Goal: Information Seeking & Learning: Learn about a topic

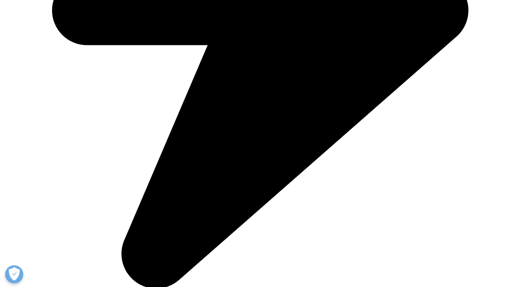
scroll to position [2031, 0]
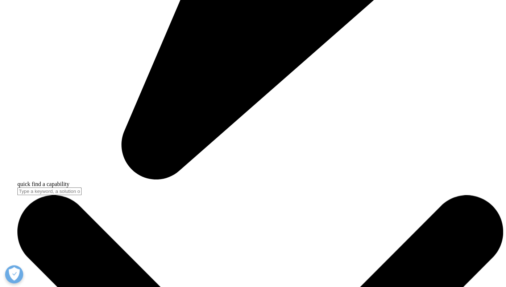
drag, startPoint x: 190, startPoint y: 114, endPoint x: 318, endPoint y: 112, distance: 127.7
drag, startPoint x: 318, startPoint y: 112, endPoint x: 273, endPoint y: 135, distance: 50.5
drag, startPoint x: 45, startPoint y: 137, endPoint x: 220, endPoint y: 223, distance: 195.0
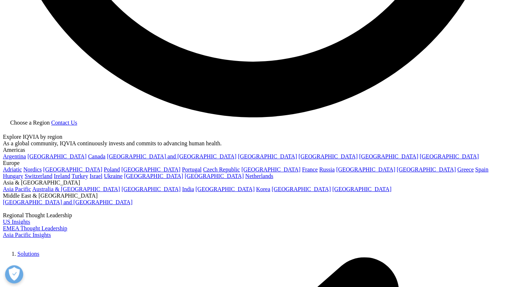
scroll to position [1414, 0]
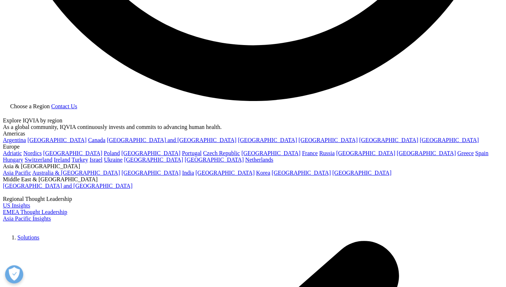
drag, startPoint x: 67, startPoint y: 208, endPoint x: 172, endPoint y: 213, distance: 105.3
drag, startPoint x: 172, startPoint y: 213, endPoint x: 215, endPoint y: 216, distance: 42.6
drag, startPoint x: 264, startPoint y: 208, endPoint x: 336, endPoint y: 211, distance: 72.6
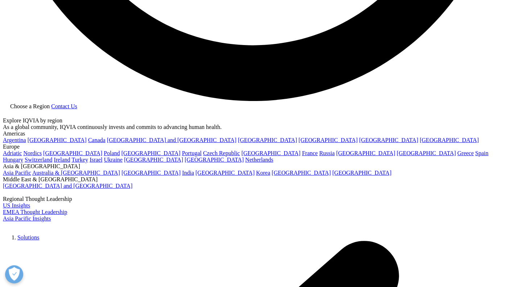
drag, startPoint x: 336, startPoint y: 211, endPoint x: 313, endPoint y: 222, distance: 25.8
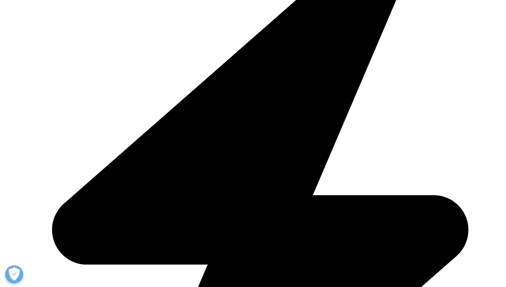
scroll to position [1705, 0]
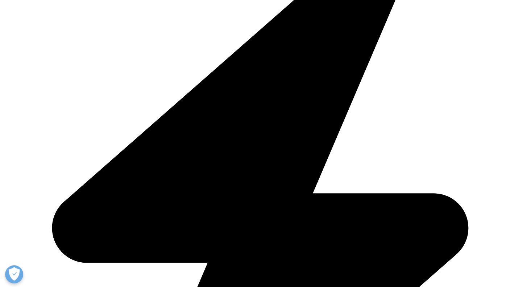
drag, startPoint x: 64, startPoint y: 168, endPoint x: 272, endPoint y: 168, distance: 208.6
drag, startPoint x: 272, startPoint y: 168, endPoint x: 300, endPoint y: 169, distance: 28.0
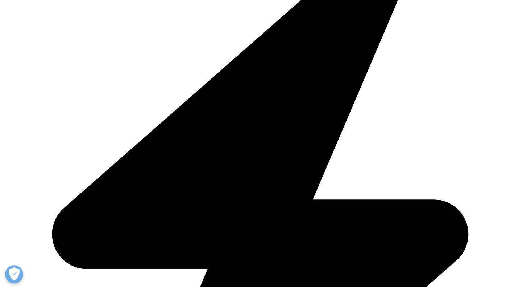
drag, startPoint x: 45, startPoint y: 179, endPoint x: 162, endPoint y: 178, distance: 117.5
drag, startPoint x: 162, startPoint y: 178, endPoint x: 228, endPoint y: 188, distance: 66.7
drag, startPoint x: 228, startPoint y: 188, endPoint x: 189, endPoint y: 194, distance: 39.3
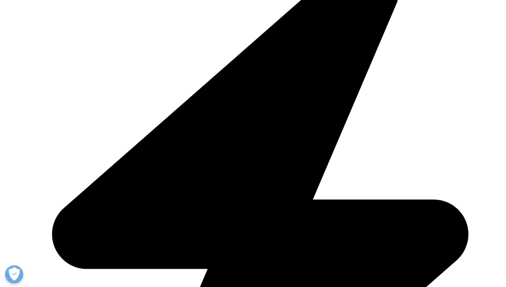
drag, startPoint x: 189, startPoint y: 194, endPoint x: 288, endPoint y: 150, distance: 108.0
drag, startPoint x: 99, startPoint y: 212, endPoint x: 186, endPoint y: 212, distance: 86.3
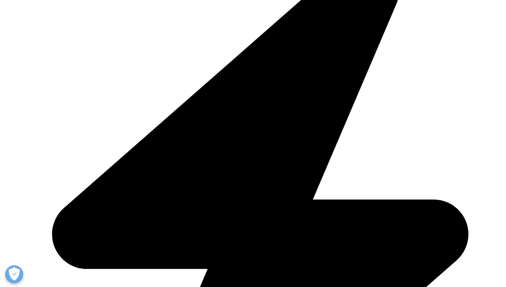
drag, startPoint x: 186, startPoint y: 212, endPoint x: 210, endPoint y: 218, distance: 25.3
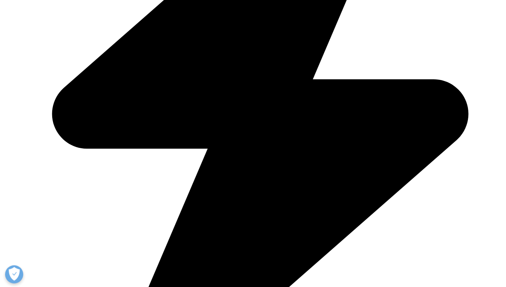
scroll to position [1850, 0]
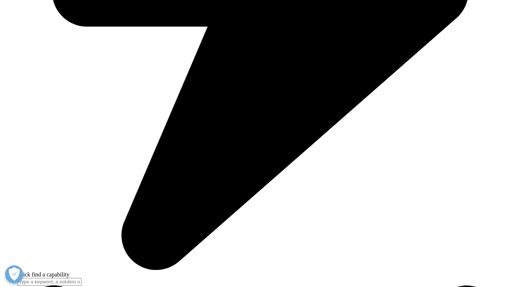
scroll to position [2031, 0]
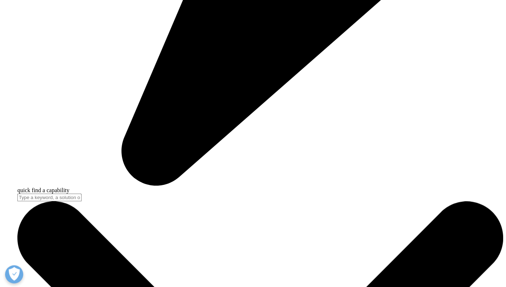
drag, startPoint x: 45, startPoint y: 139, endPoint x: 276, endPoint y: 148, distance: 231.3
drag, startPoint x: 171, startPoint y: 147, endPoint x: 54, endPoint y: 137, distance: 117.6
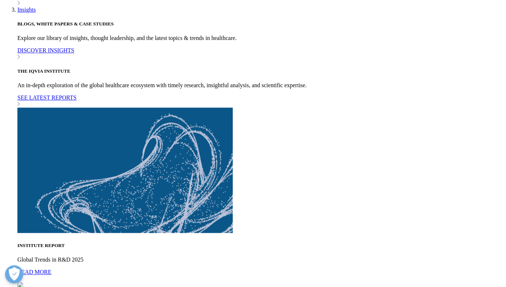
drag, startPoint x: 54, startPoint y: 137, endPoint x: 141, endPoint y: 167, distance: 92.1
